Goal: Share content: Share content

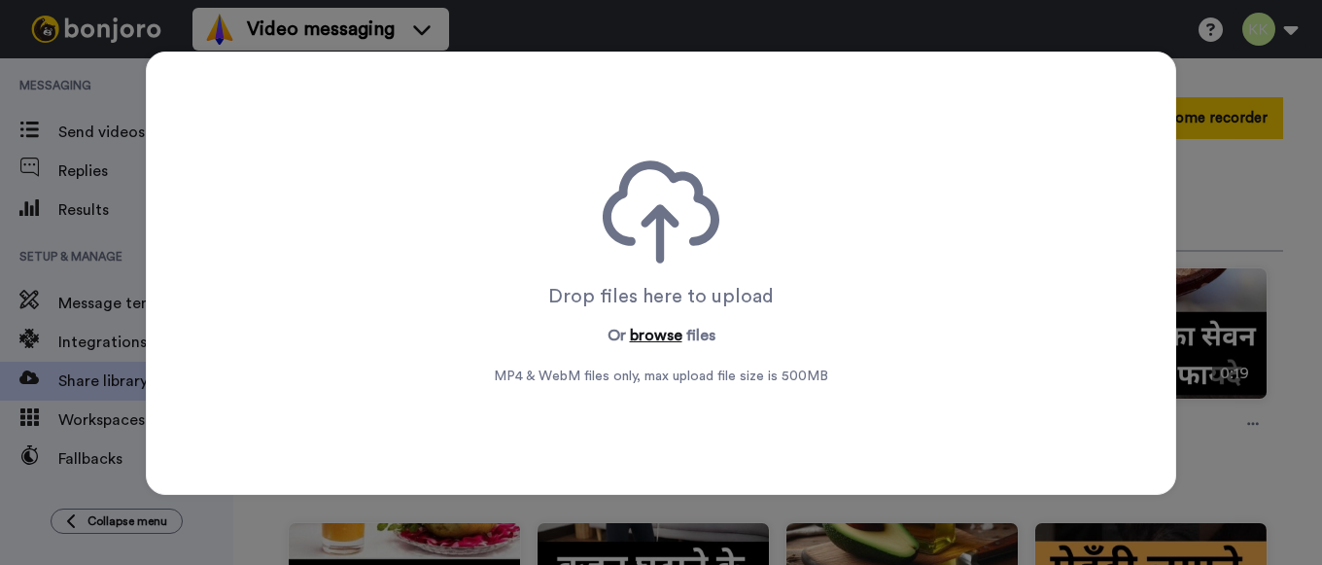
click at [663, 325] on button "browse" at bounding box center [656, 335] width 53 height 23
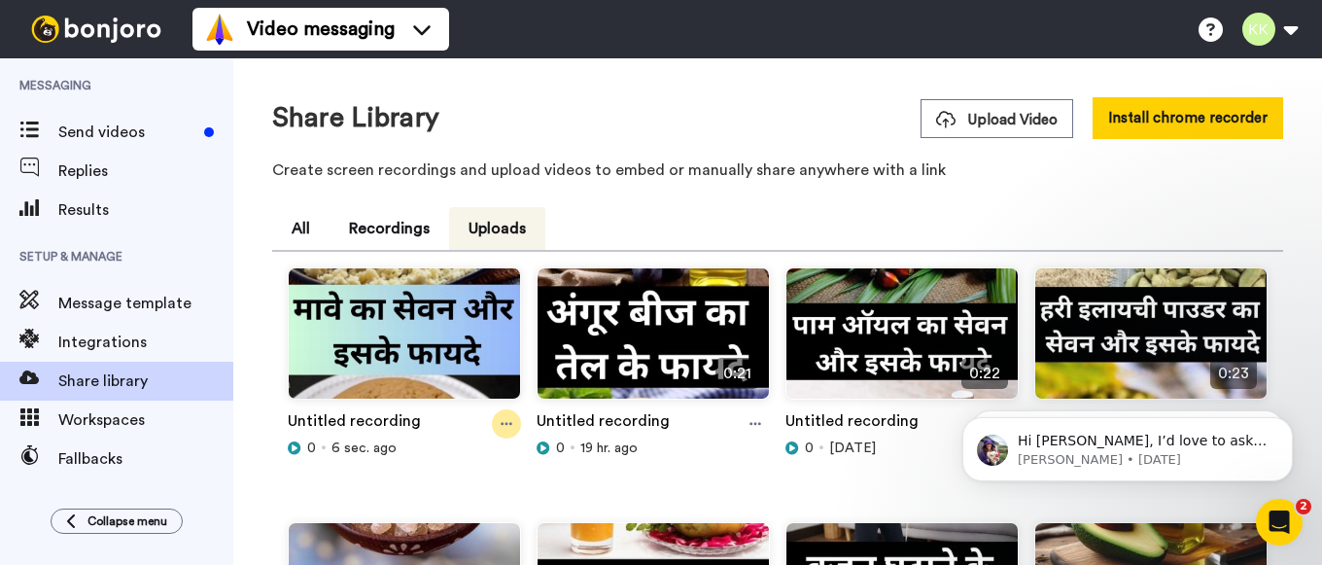
click at [503, 419] on icon at bounding box center [507, 424] width 12 height 14
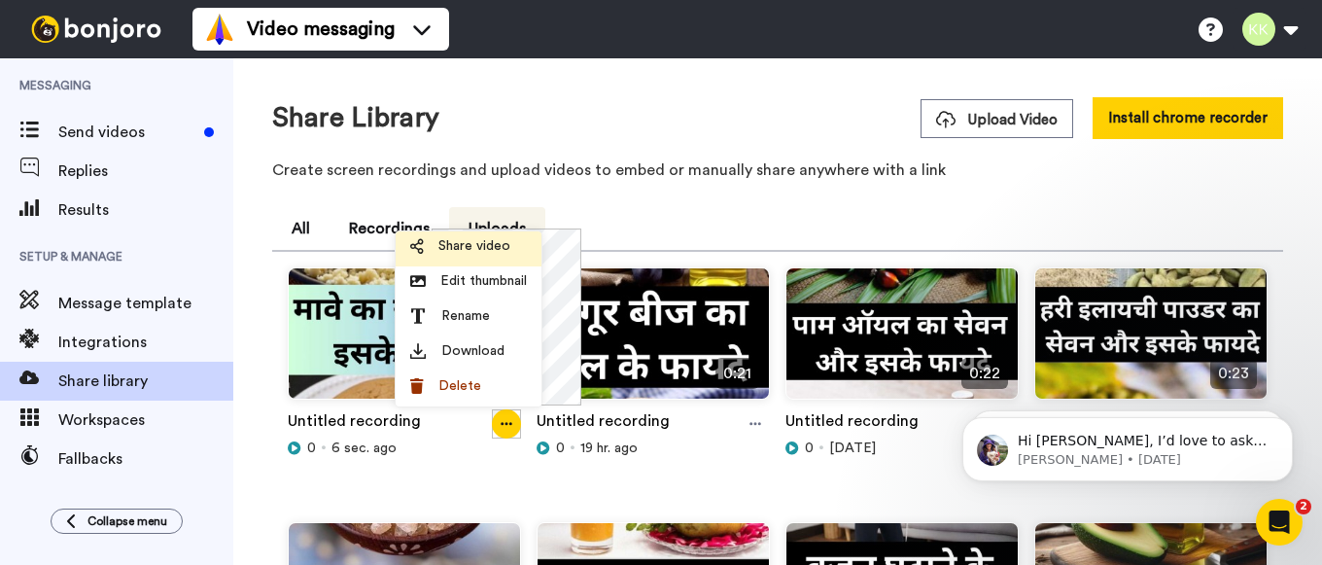
click at [469, 246] on span "Share video" at bounding box center [474, 245] width 72 height 19
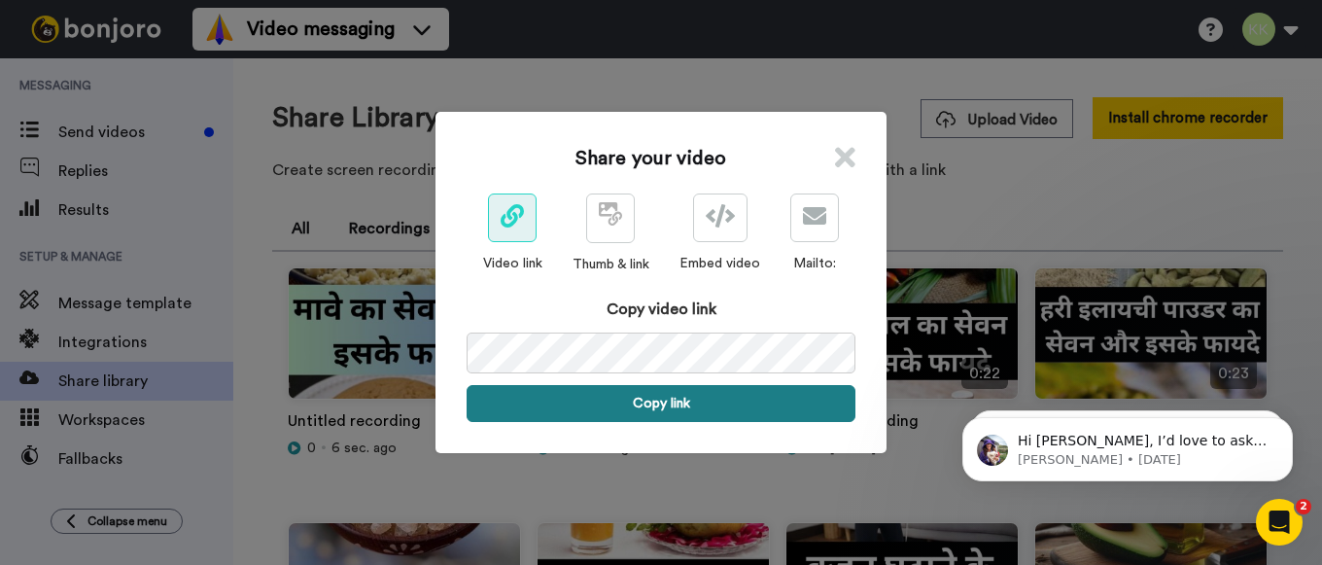
click at [678, 409] on button "Copy link" at bounding box center [661, 403] width 389 height 37
